Goal: Navigation & Orientation: Go to known website

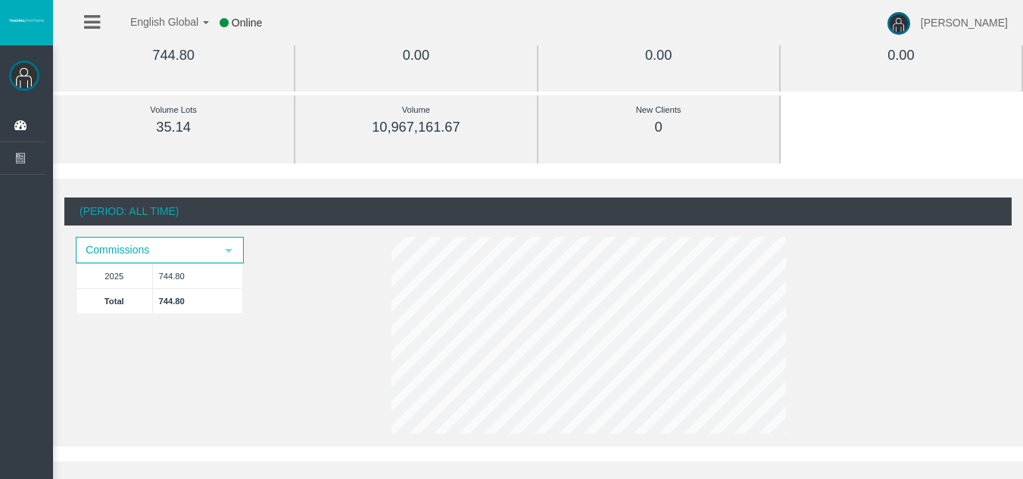
scroll to position [151, 0]
